Goal: Information Seeking & Learning: Check status

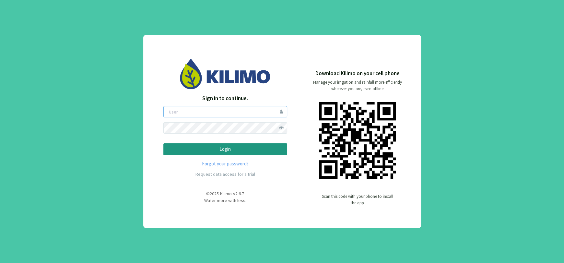
click at [236, 112] on input "email" at bounding box center [225, 111] width 124 height 11
type input "boccolini"
click at [236, 150] on p "Login" at bounding box center [225, 148] width 113 height 7
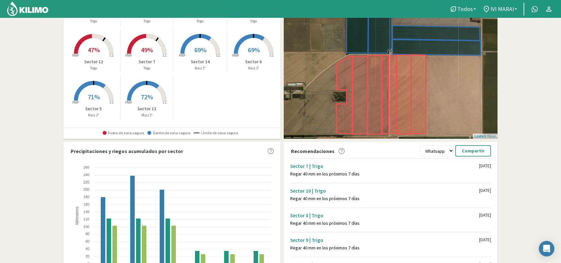
scroll to position [8, 0]
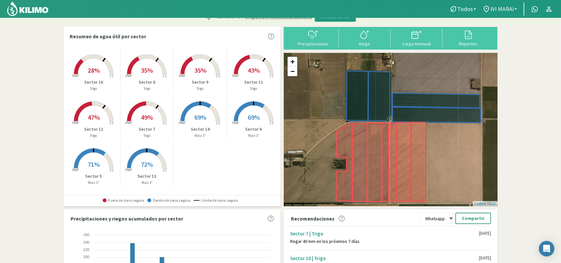
click at [509, 7] on span "IVI MARAI" at bounding box center [502, 9] width 24 height 7
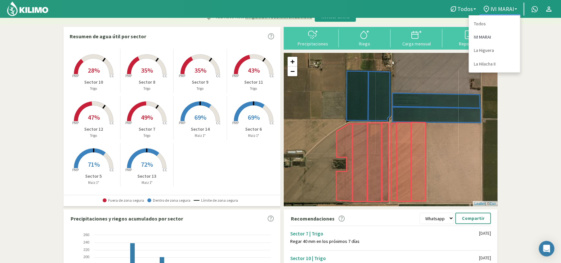
click at [489, 37] on link "IVI MARAI" at bounding box center [494, 36] width 51 height 13
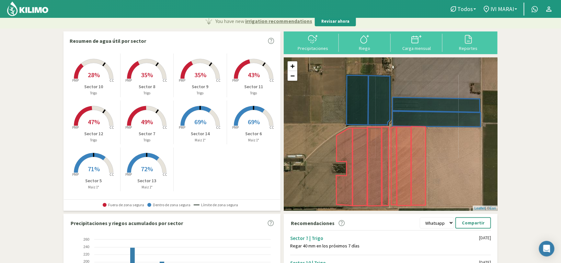
scroll to position [0, 0]
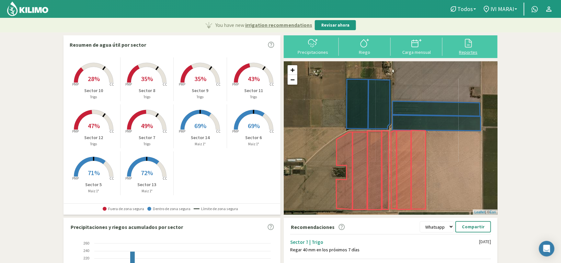
click at [470, 45] on icon at bounding box center [468, 43] width 10 height 10
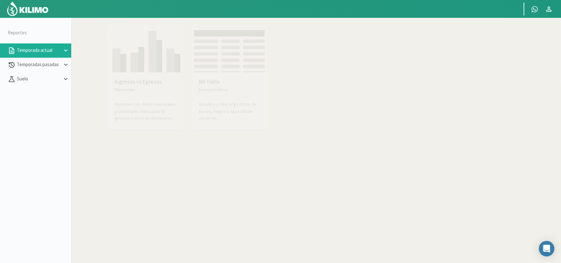
click at [216, 67] on img at bounding box center [229, 50] width 71 height 46
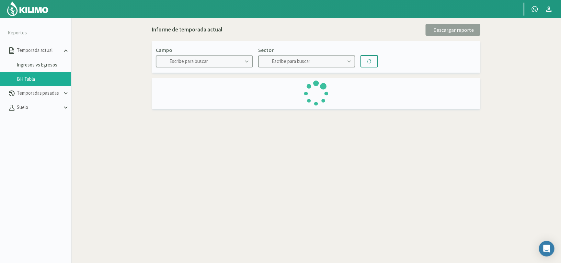
type input "IVI MARAI"
type input "Sector 10"
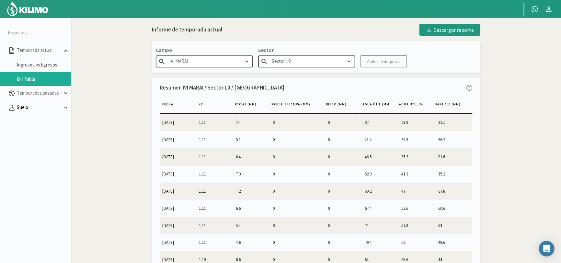
click at [61, 108] on p "Suelo" at bounding box center [39, 107] width 47 height 7
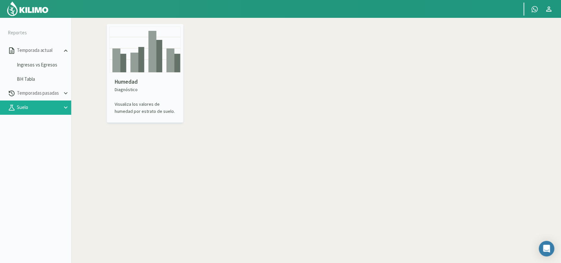
click at [40, 11] on img at bounding box center [27, 9] width 42 height 16
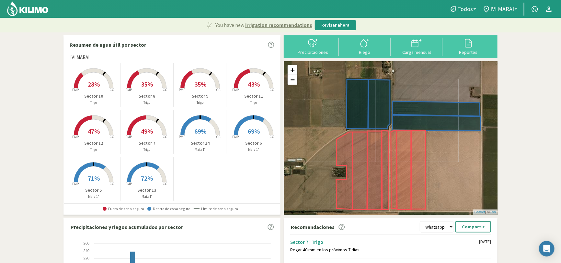
click at [515, 9] on link "IVI MARAI" at bounding box center [499, 9] width 41 height 12
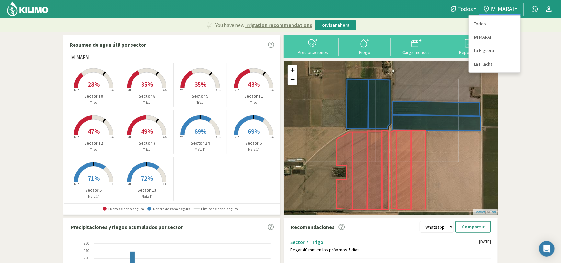
click at [547, 53] on section "Resumen de agua útil por sector [PERSON_NAME] Created with Highcharts 9.2.2 PMP…" at bounding box center [280, 206] width 561 height 349
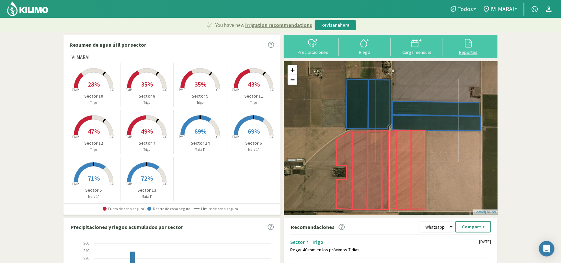
click at [469, 48] on svg-icon at bounding box center [468, 47] width 10 height 6
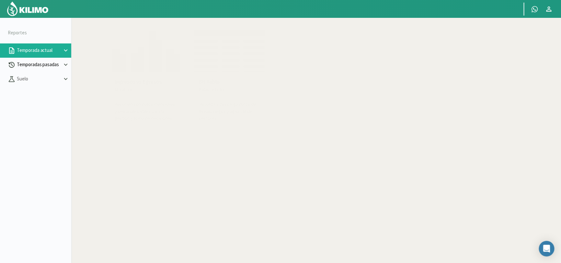
click at [63, 60] on button "Temporadas pasadas" at bounding box center [35, 65] width 71 height 14
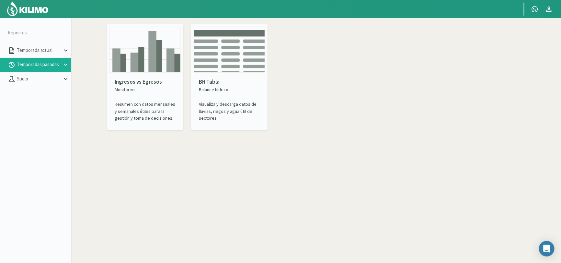
click at [66, 63] on icon at bounding box center [65, 64] width 7 height 7
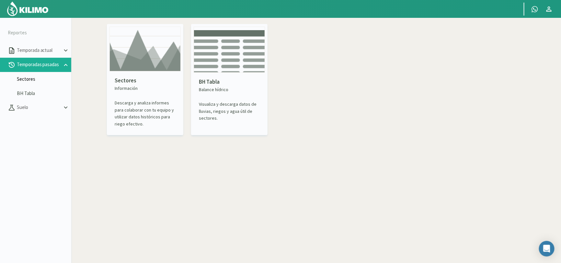
click at [30, 81] on link "Sectores" at bounding box center [44, 79] width 54 height 6
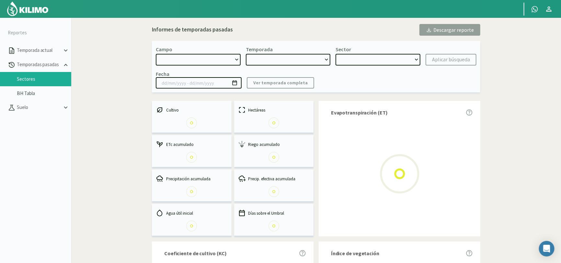
select select "0: Object"
click at [34, 94] on link "BH Tabla" at bounding box center [44, 93] width 54 height 6
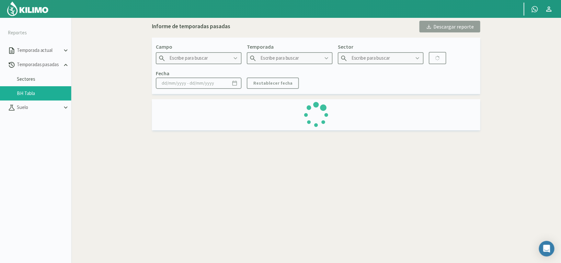
type input "IVI MARAI"
type input "2020"
type input "Sector 3 - Maiz"
type input "[DATE] - [DATE]"
